Goal: Submit feedback/report problem

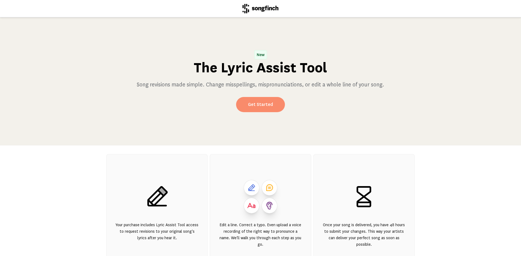
click at [259, 105] on link "Get Started" at bounding box center [260, 104] width 49 height 15
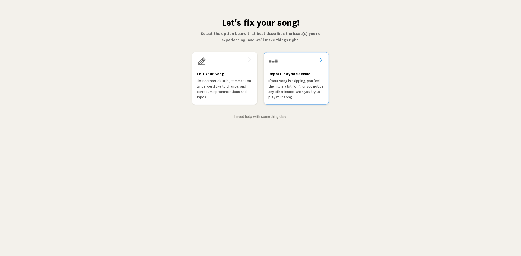
click at [299, 87] on p "If your song is skipping, you feel the mix is a bit “off”, or you notice any ot…" at bounding box center [296, 89] width 56 height 22
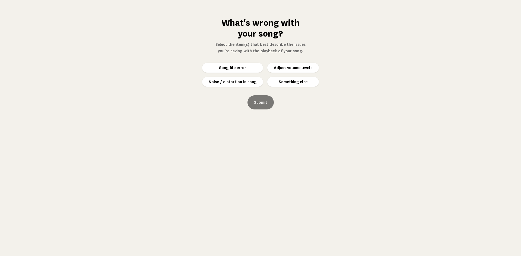
click at [296, 85] on button "Something else" at bounding box center [293, 82] width 52 height 10
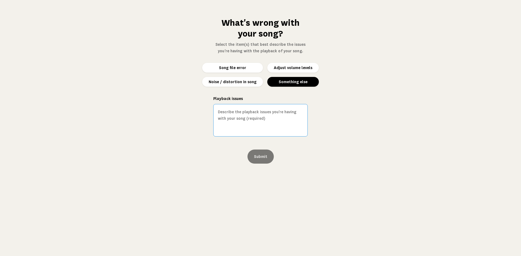
click at [256, 115] on textarea "Playback issues" at bounding box center [260, 120] width 94 height 33
click at [259, 126] on textarea "Hi, overall love the song. Nat, your voice is beautiful. I was just hoping for …" at bounding box center [260, 120] width 94 height 33
click at [231, 119] on textarea "Hi, overall love the song. Nat, your voice is beautiful. I was just hoping for …" at bounding box center [260, 120] width 94 height 33
click at [231, 119] on textarea "Hi, overall love the song. Nat, your voice is beautifrul. I was just hoping for…" at bounding box center [260, 120] width 94 height 33
click at [232, 119] on textarea "Hi, overall love the song. Nat, your voice is beautifrul. I was just hoping for…" at bounding box center [260, 120] width 94 height 33
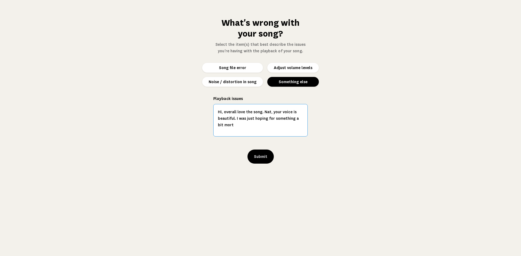
drag, startPoint x: 243, startPoint y: 126, endPoint x: 213, endPoint y: 107, distance: 35.1
click at [213, 107] on textarea "Hi, overall love the song. Nat, your voice is beautiful. I was just hoping for …" at bounding box center [260, 120] width 94 height 33
type textarea "Hi, i cant write everything i want to hear, am i able to message with you [PERS…"
